Goal: Information Seeking & Learning: Compare options

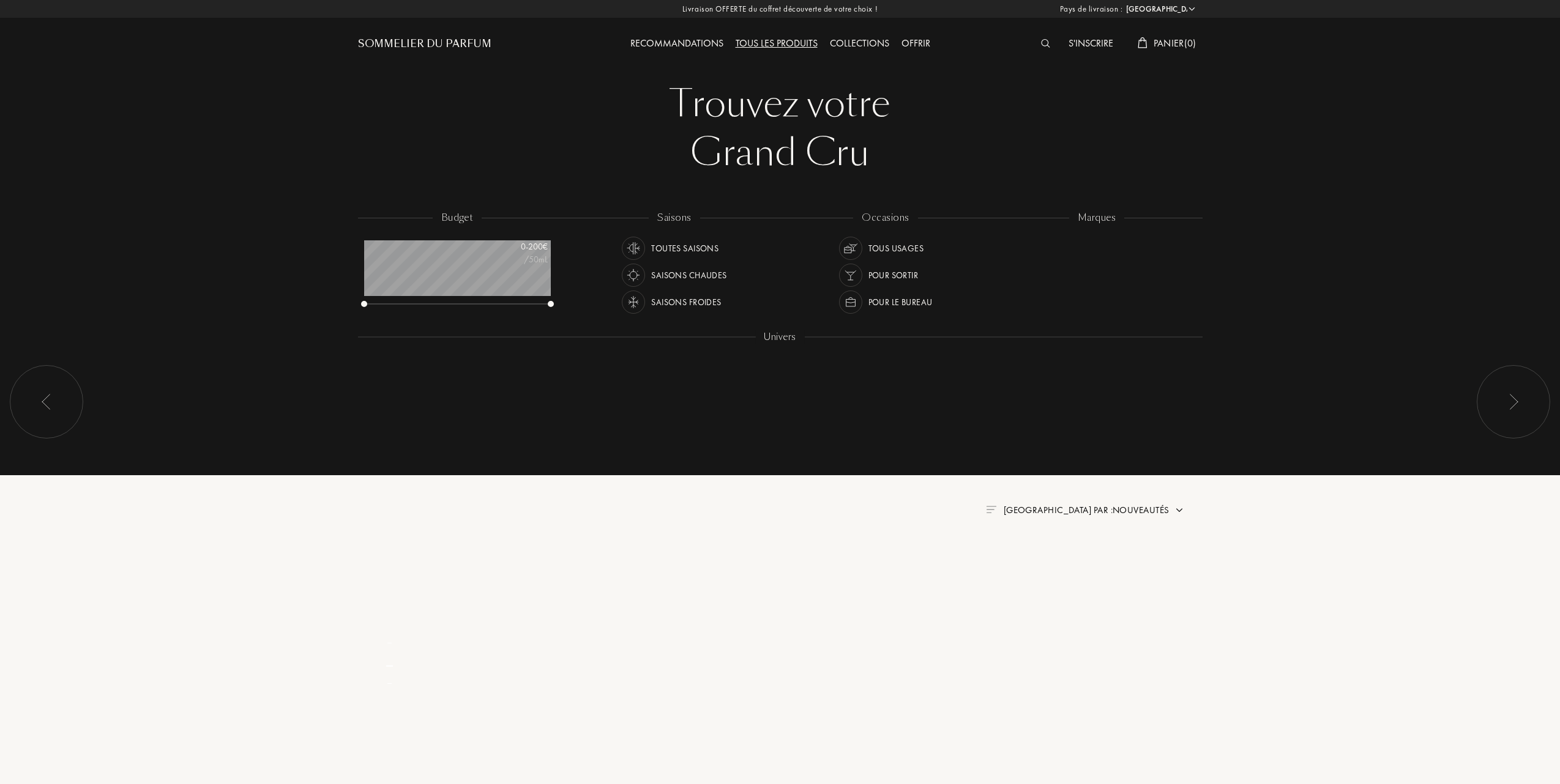
select select "FR"
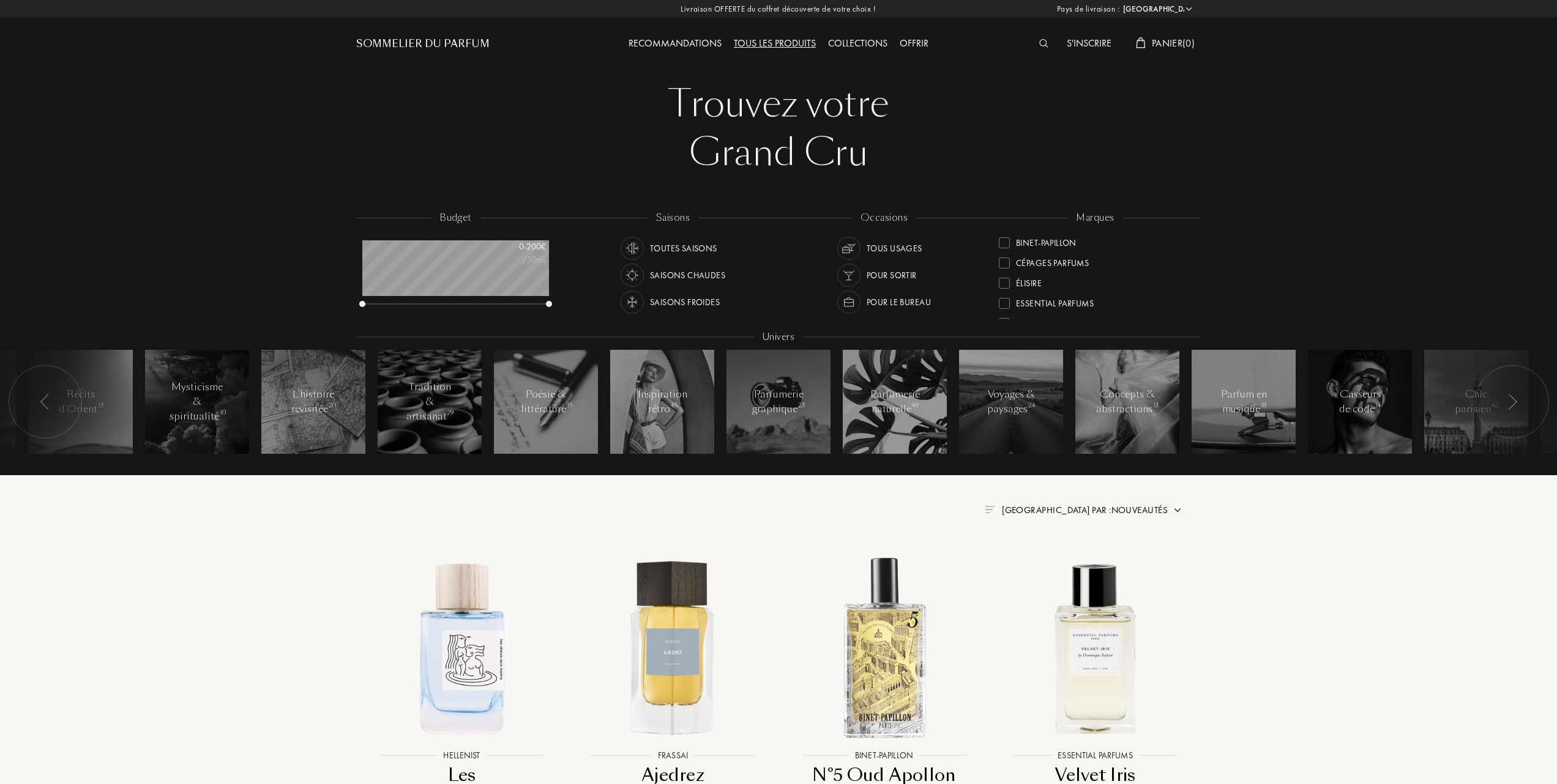
scroll to position [163, 0]
click at [1005, 303] on div at bounding box center [1004, 303] width 11 height 11
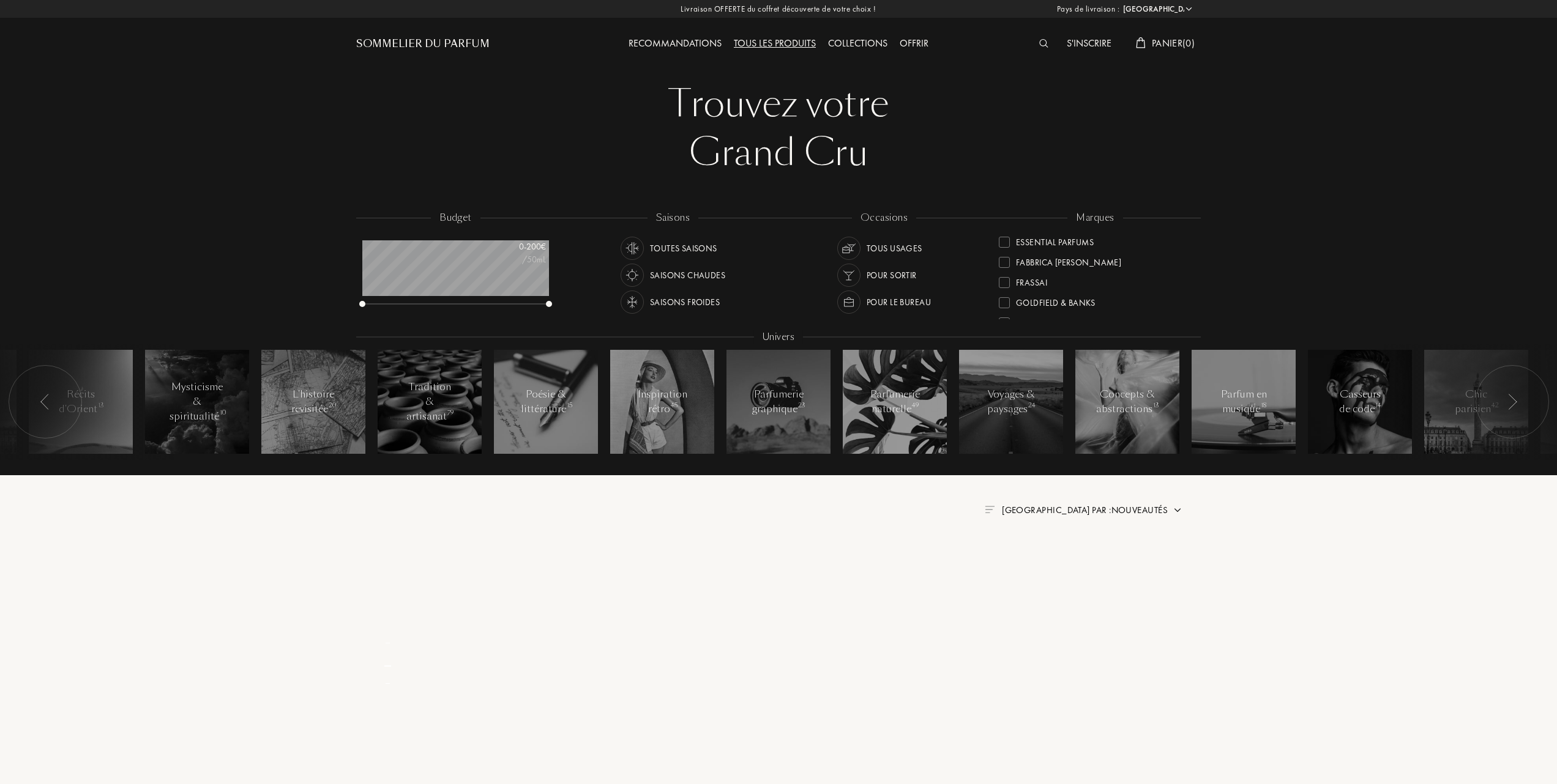
scroll to position [0, 0]
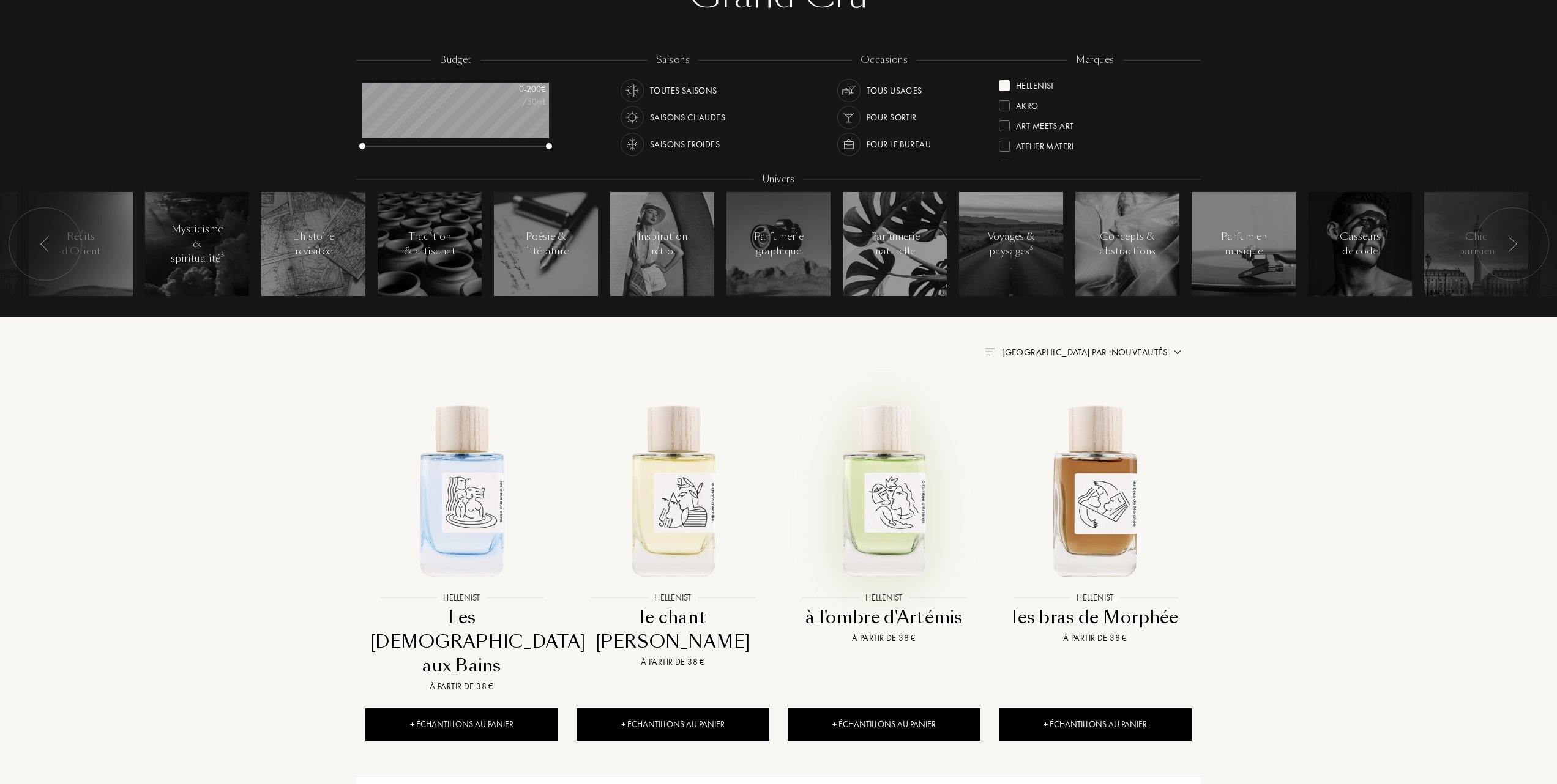
scroll to position [163, 0]
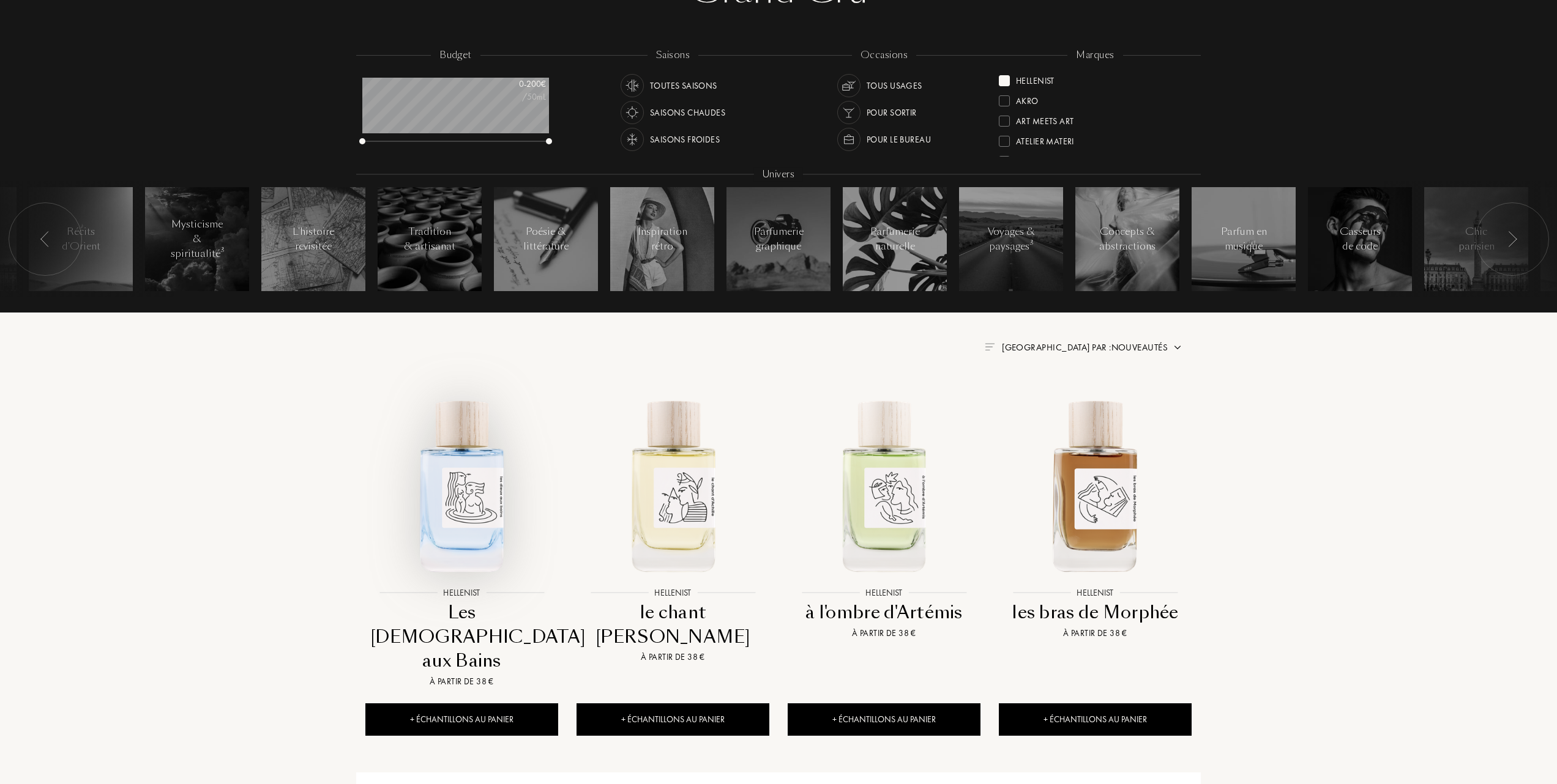
click at [462, 497] on img at bounding box center [461, 485] width 190 height 190
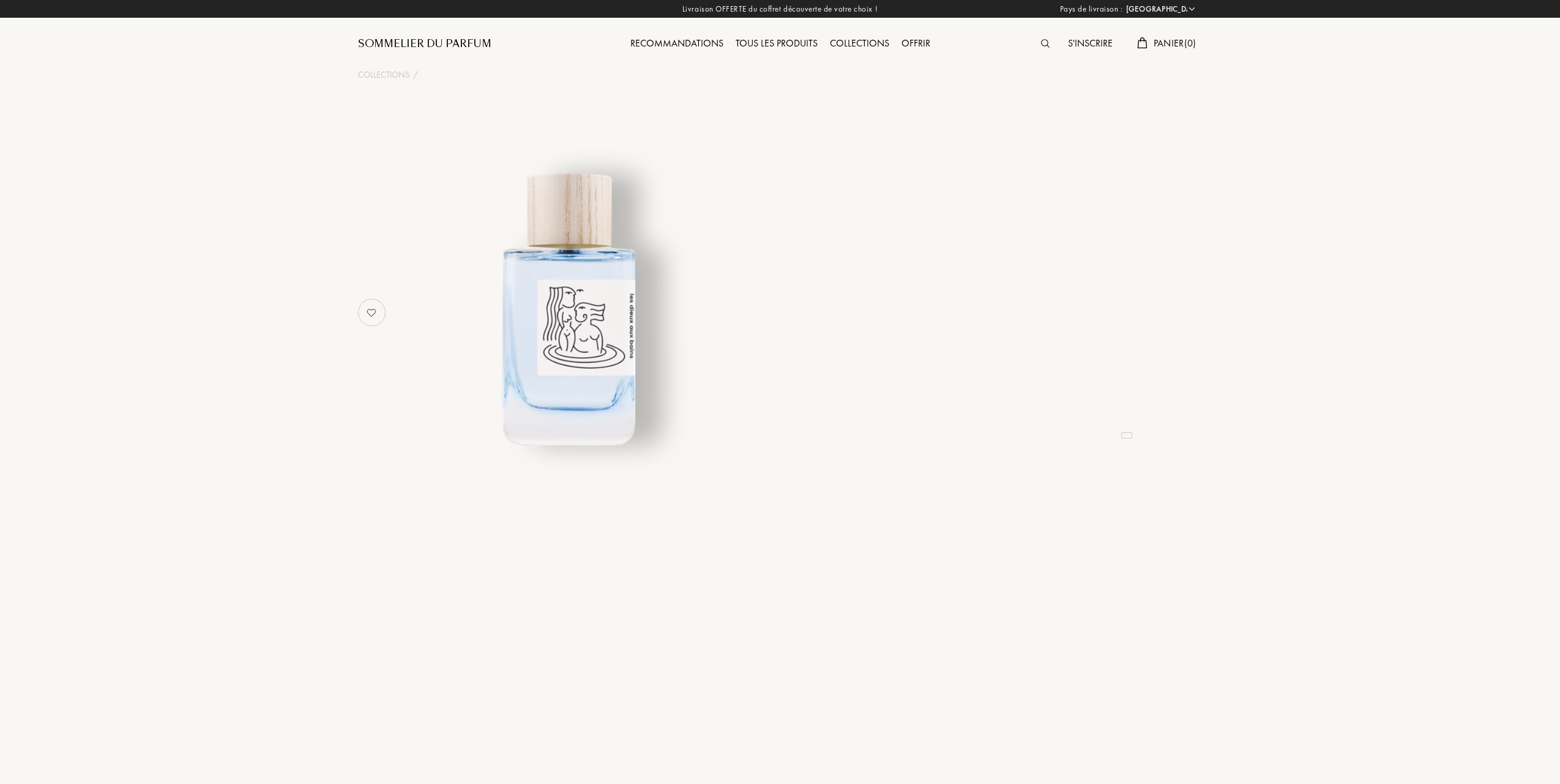
select select "FR"
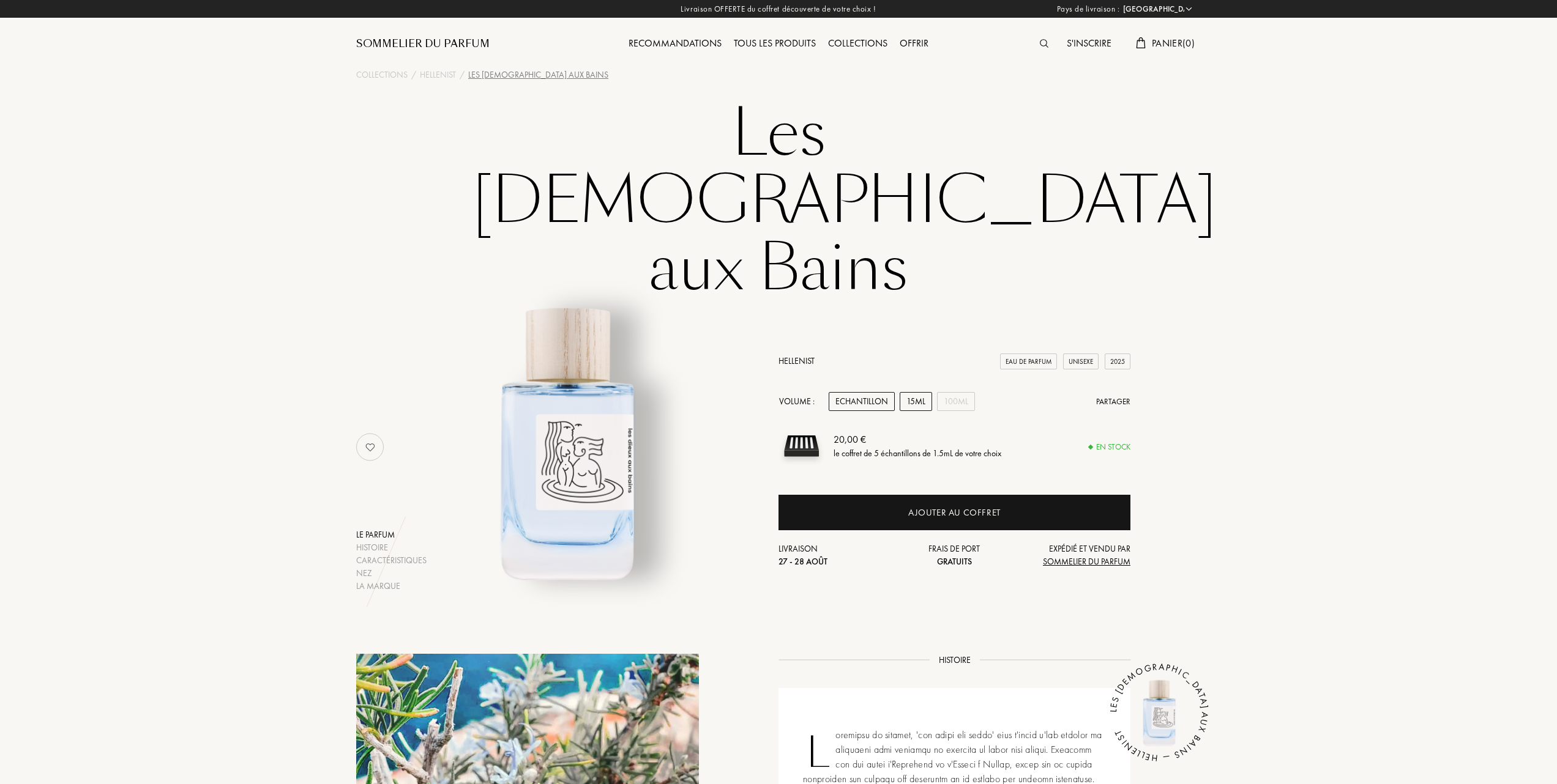
click at [916, 392] on div "15mL" at bounding box center [916, 401] width 32 height 19
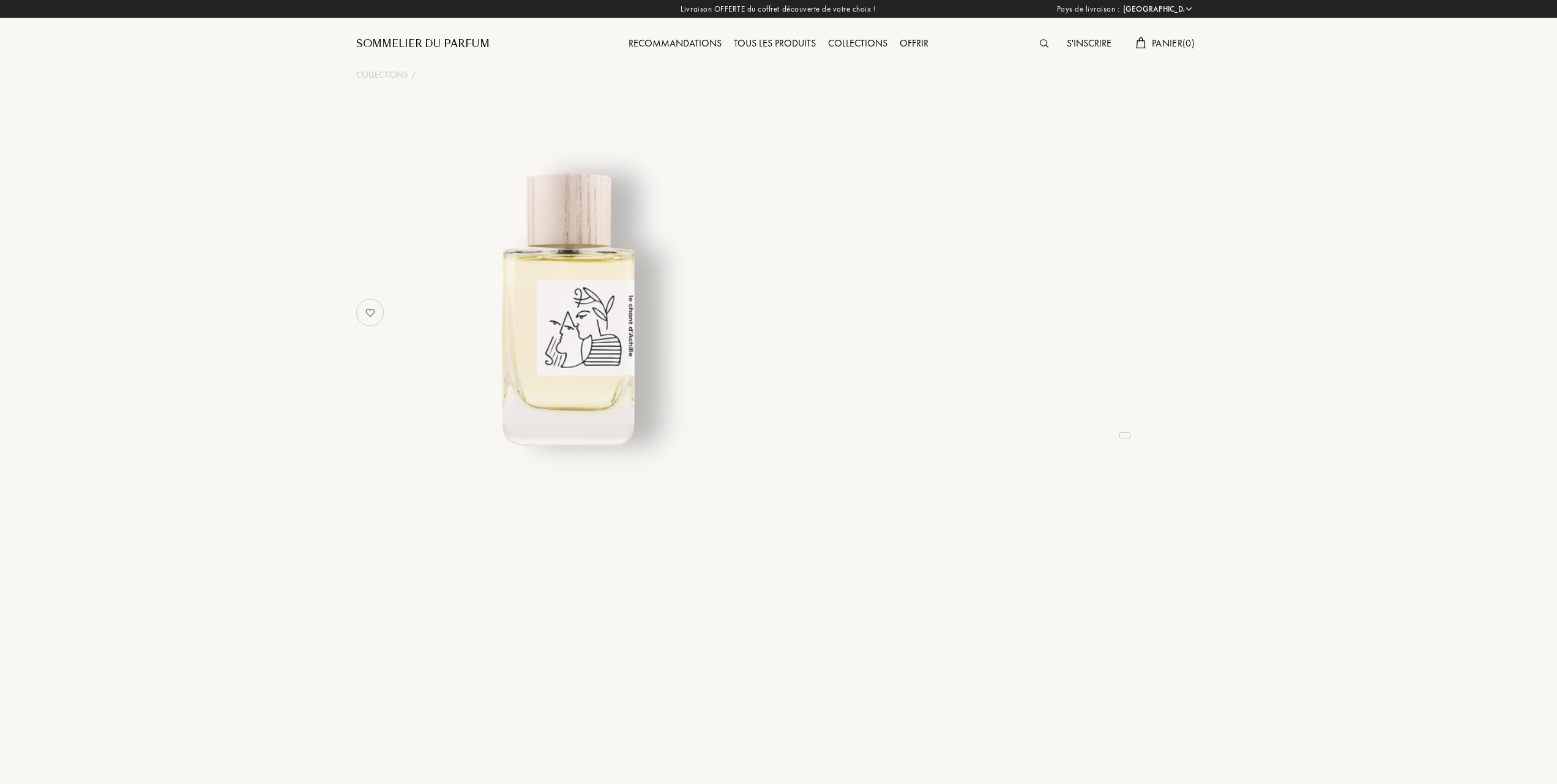
select select "FR"
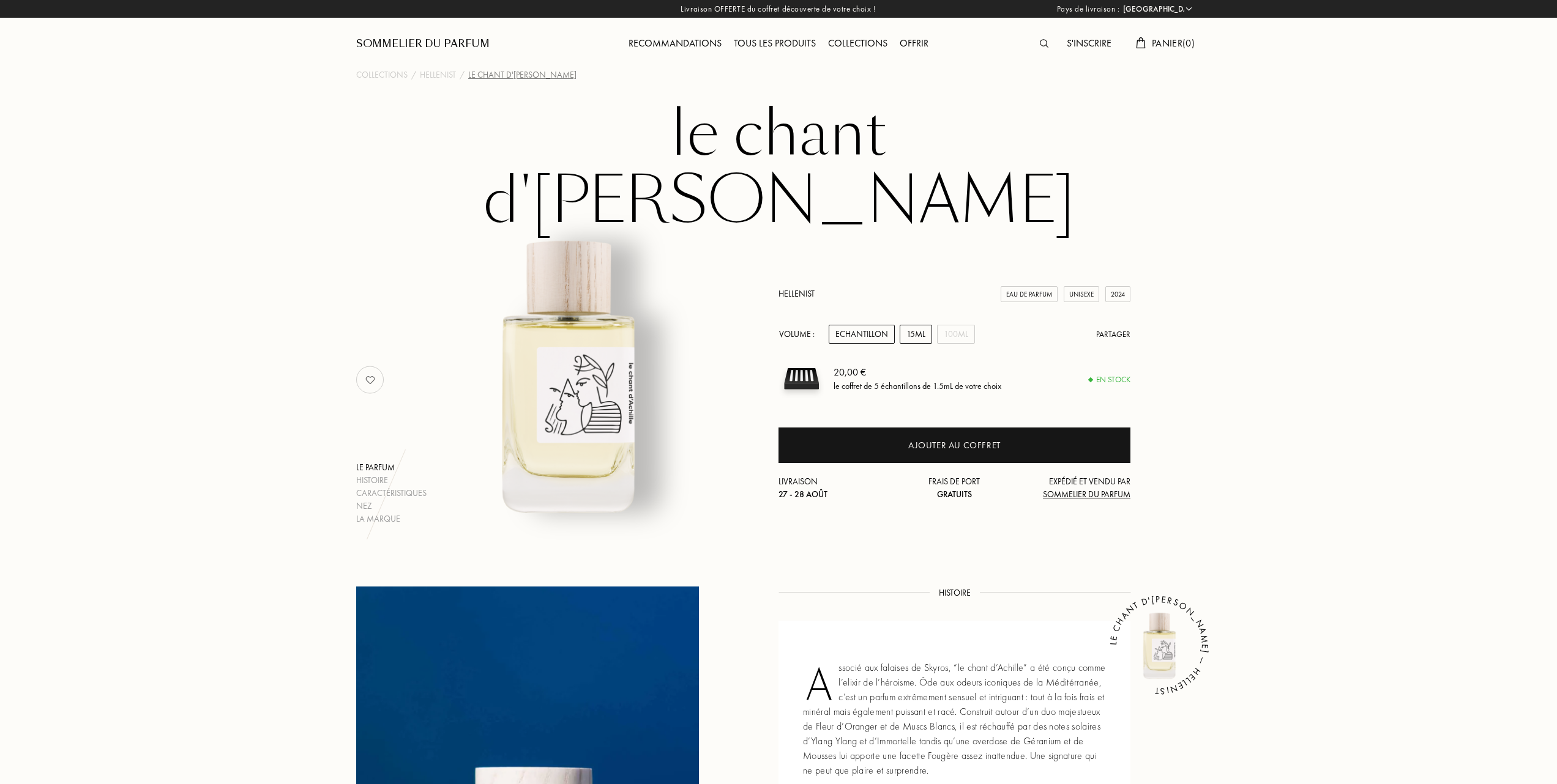
click at [921, 325] on div "15mL" at bounding box center [916, 334] width 32 height 19
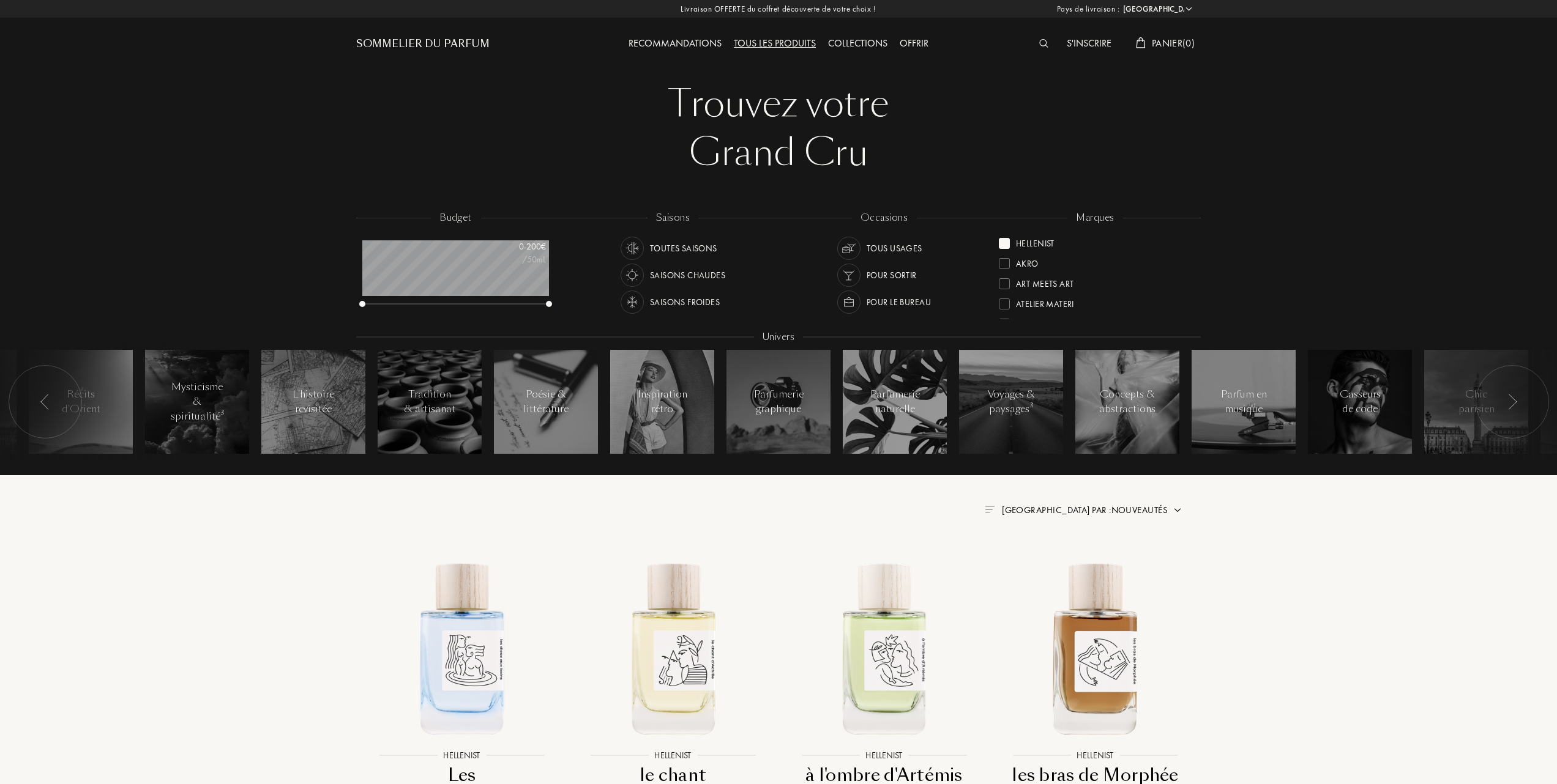
select select "FR"
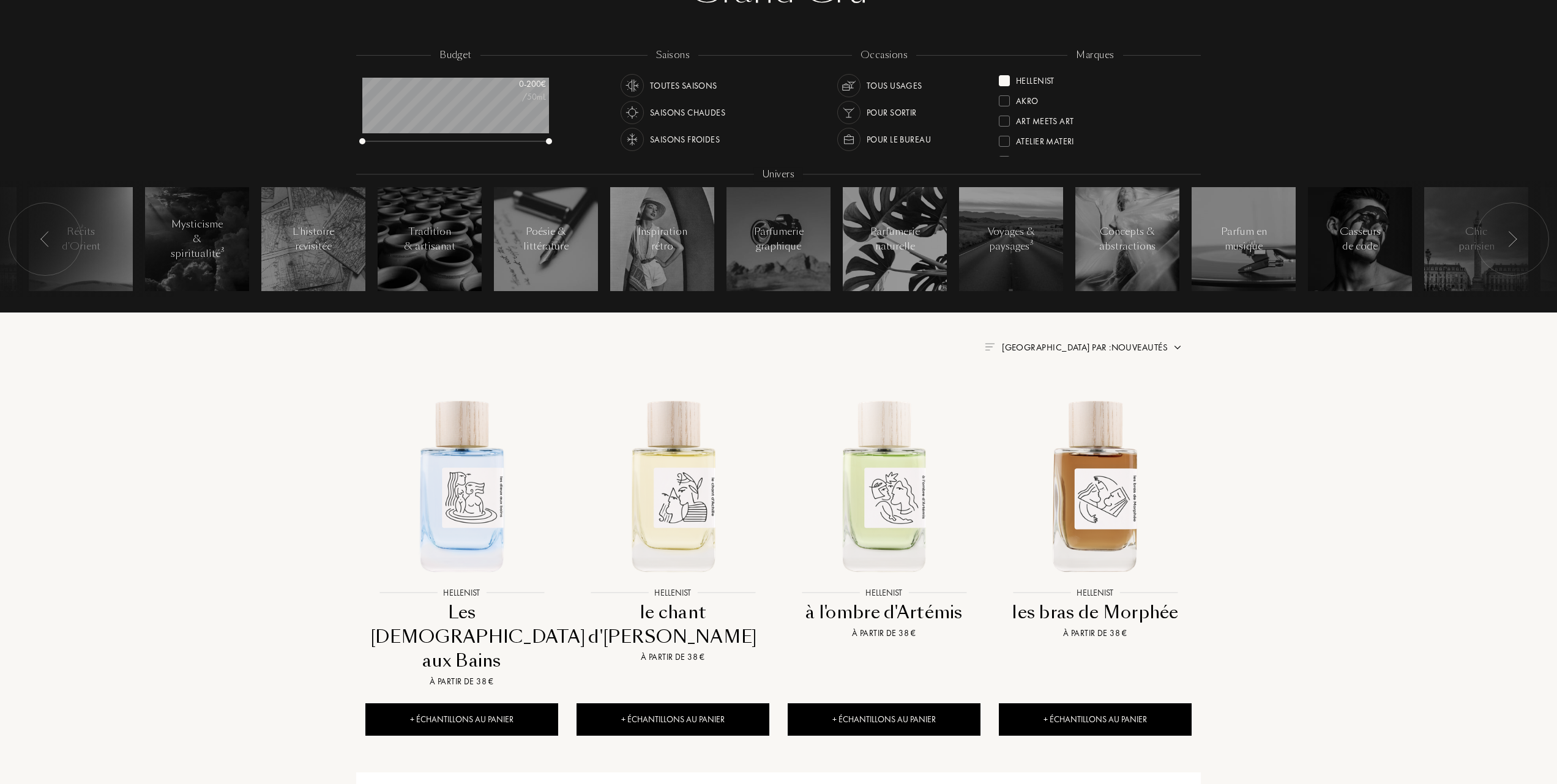
scroll to position [61, 187]
